Goal: Task Accomplishment & Management: Use online tool/utility

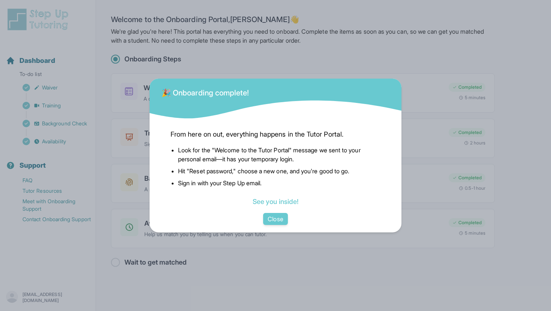
click at [424, 96] on div "🎉 Onboarding complete! From here on out, everything happens in the Tutor Portal…" at bounding box center [275, 155] width 551 height 311
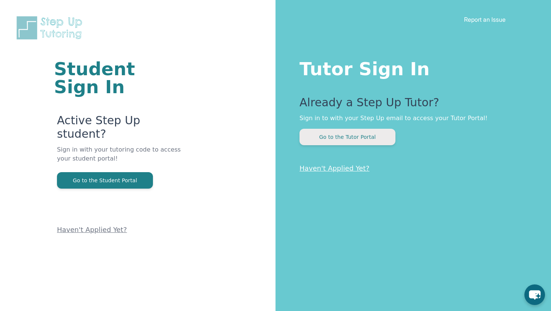
click at [336, 139] on button "Go to the Tutor Portal" at bounding box center [347, 137] width 96 height 16
click at [373, 138] on button "Go to the Tutor Portal" at bounding box center [347, 137] width 96 height 16
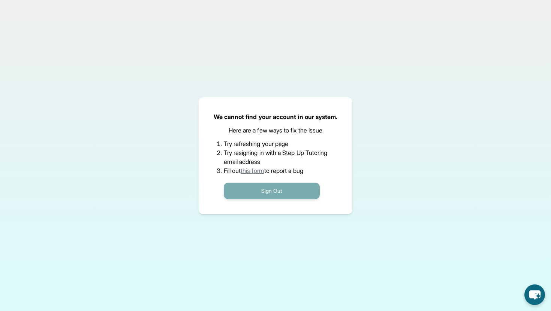
click at [263, 184] on button "Sign Out" at bounding box center [272, 191] width 96 height 16
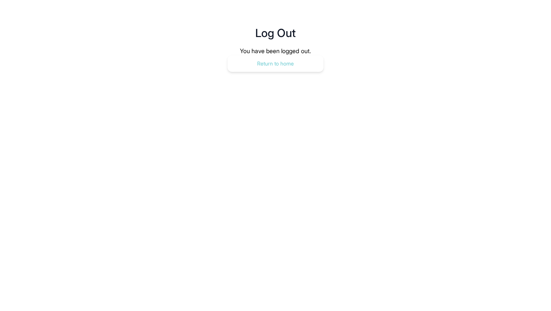
click at [263, 60] on button "Return to home" at bounding box center [276, 63] width 96 height 16
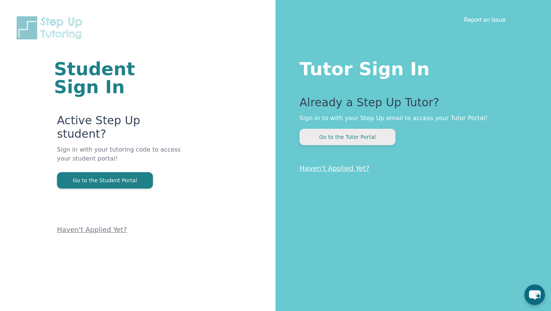
click at [337, 133] on button "Go to the Tutor Portal" at bounding box center [347, 137] width 96 height 16
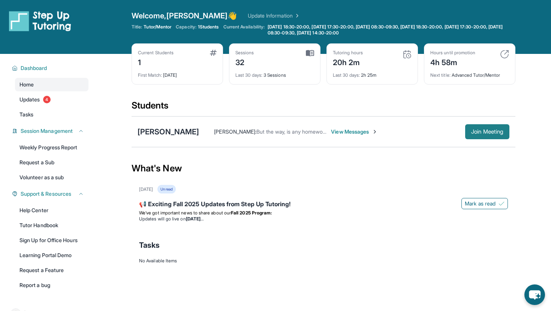
click at [499, 133] on span "Join Meeting" at bounding box center [487, 132] width 32 height 4
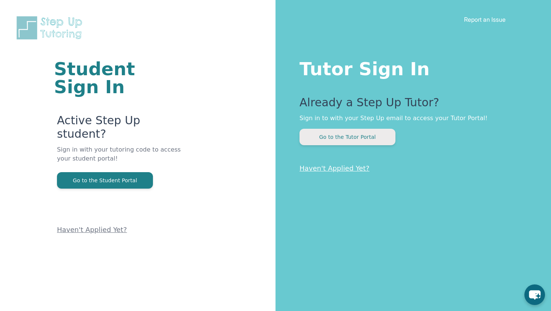
click at [271, 140] on button "Go to the Tutor Portal" at bounding box center [347, 137] width 96 height 16
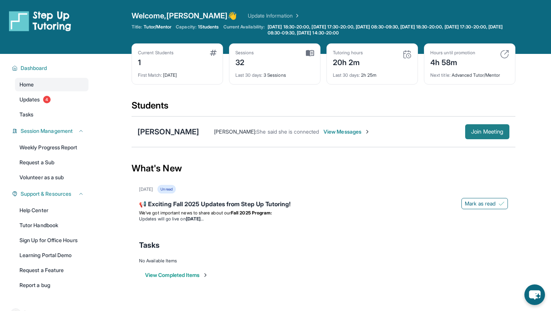
click at [271, 137] on button "Join Meeting" at bounding box center [487, 131] width 44 height 15
